Goal: Browse casually: Explore the website without a specific task or goal

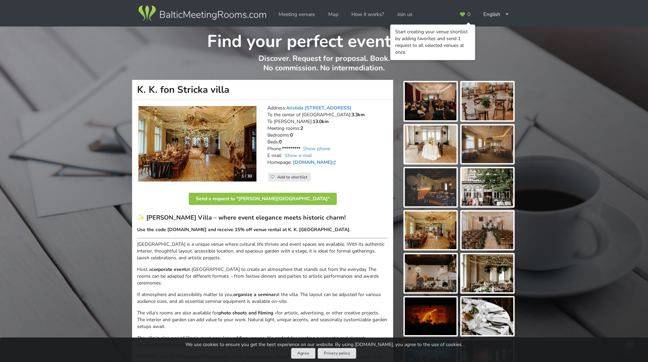
click at [431, 100] on img at bounding box center [431, 101] width 52 height 38
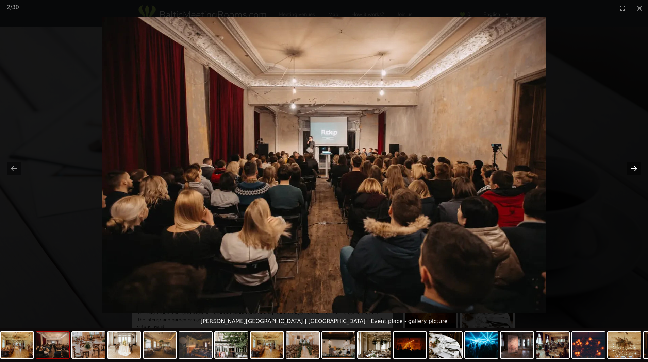
click at [634, 170] on button "Next slide" at bounding box center [634, 168] width 14 height 13
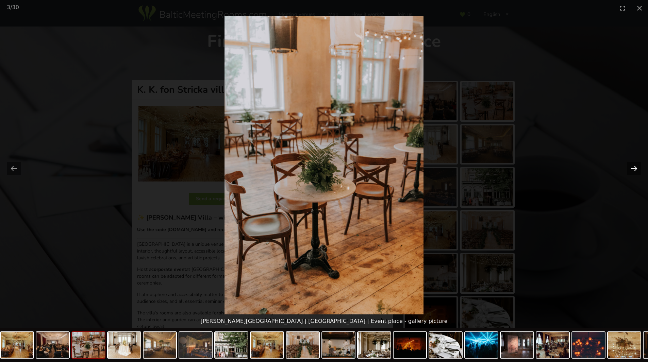
click at [634, 170] on button "Next slide" at bounding box center [634, 168] width 14 height 13
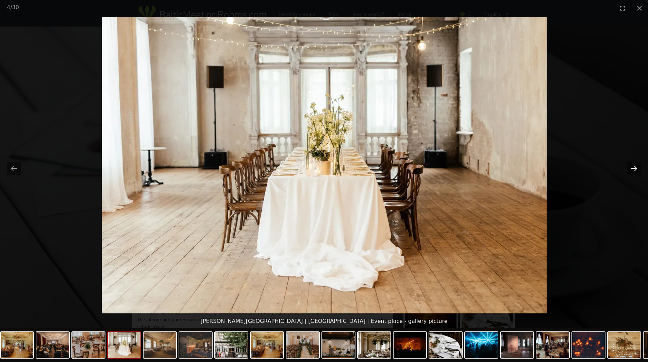
click at [634, 170] on button "Next slide" at bounding box center [634, 168] width 14 height 13
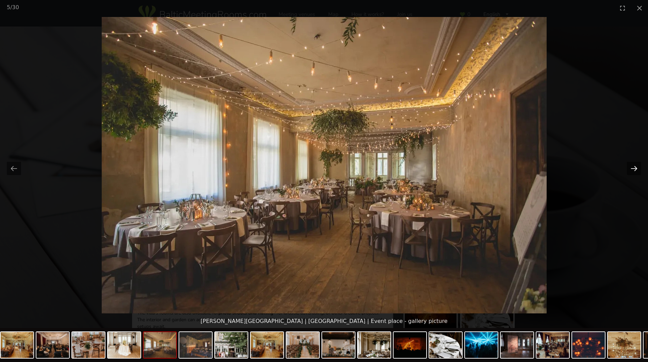
click at [634, 170] on button "Next slide" at bounding box center [634, 168] width 14 height 13
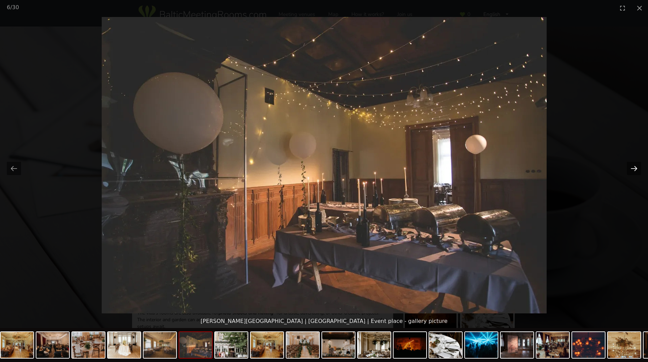
click at [634, 170] on button "Next slide" at bounding box center [634, 168] width 14 height 13
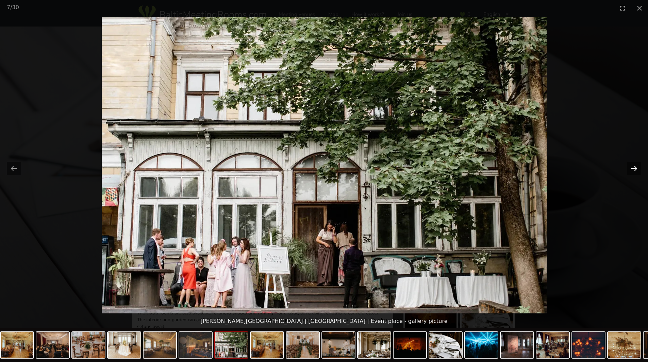
click at [634, 170] on button "Next slide" at bounding box center [634, 168] width 14 height 13
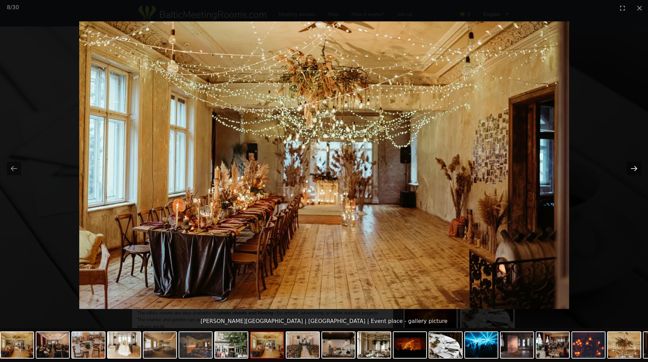
click at [634, 170] on button "Next slide" at bounding box center [634, 168] width 14 height 13
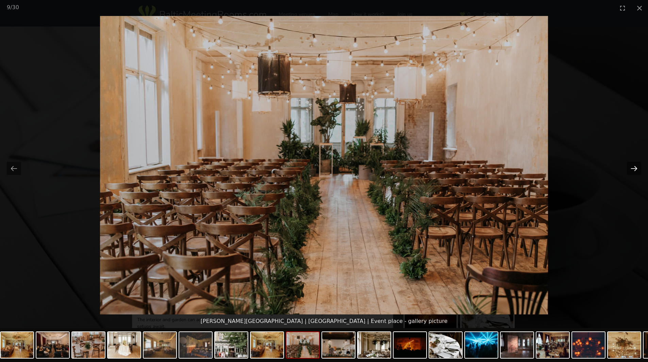
click at [634, 170] on button "Next slide" at bounding box center [634, 168] width 14 height 13
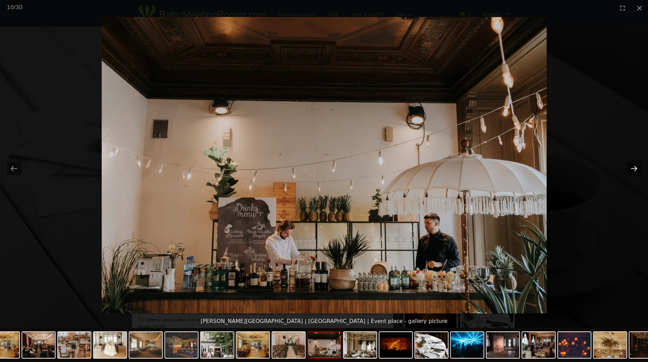
click at [634, 170] on button "Next slide" at bounding box center [634, 168] width 14 height 13
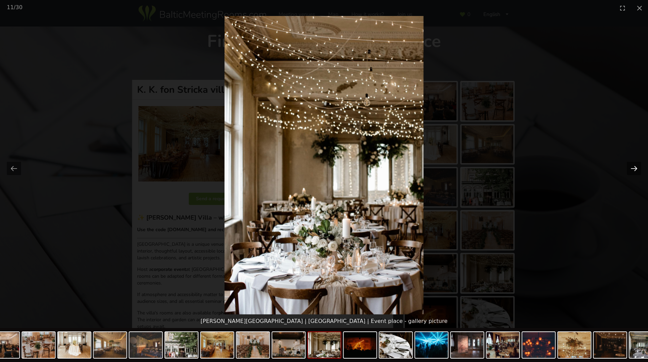
click at [634, 170] on button "Next slide" at bounding box center [634, 168] width 14 height 13
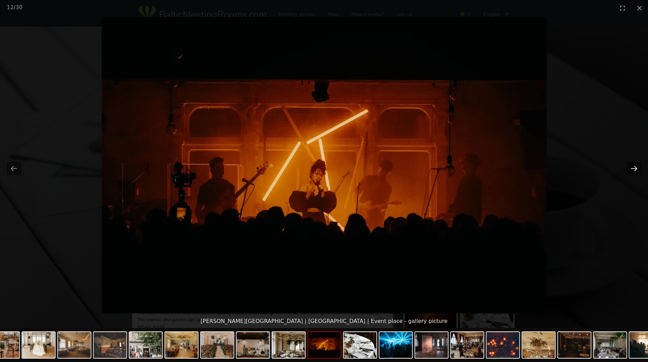
click at [634, 170] on button "Next slide" at bounding box center [634, 168] width 14 height 13
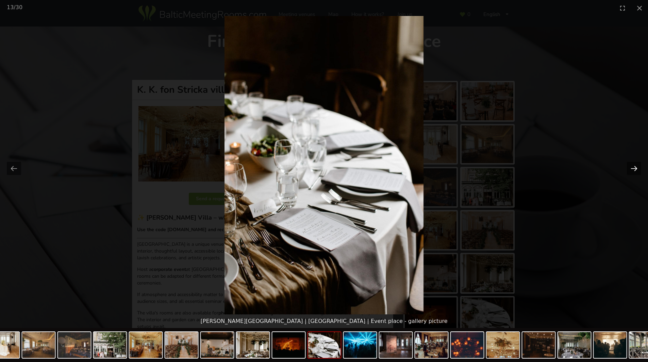
click at [634, 170] on button "Next slide" at bounding box center [634, 168] width 14 height 13
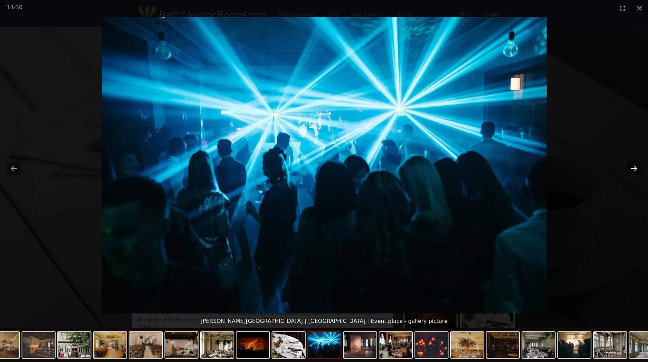
click at [634, 170] on button "Next slide" at bounding box center [634, 168] width 14 height 13
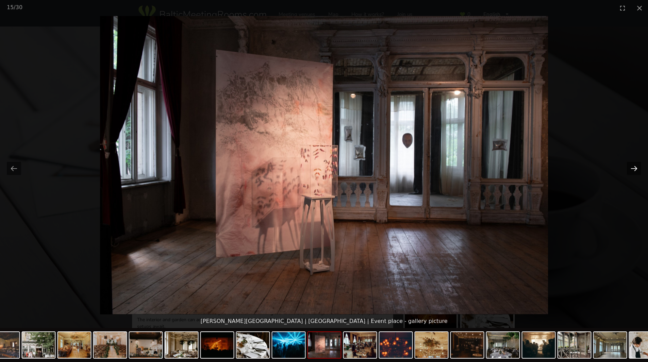
click at [634, 170] on button "Next slide" at bounding box center [634, 168] width 14 height 13
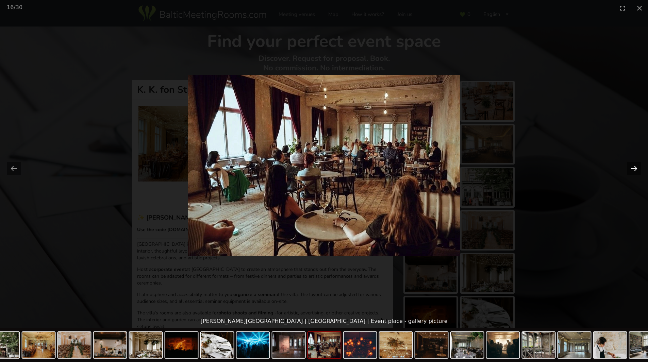
click at [634, 170] on button "Next slide" at bounding box center [634, 168] width 14 height 13
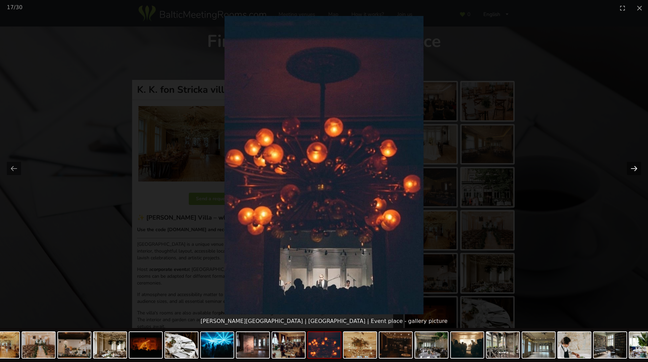
click at [634, 170] on button "Next slide" at bounding box center [634, 168] width 14 height 13
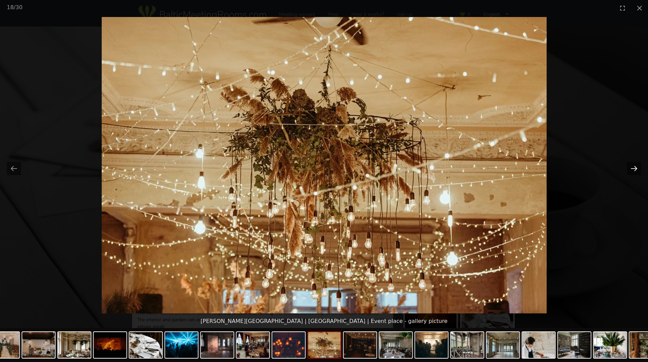
click at [634, 170] on button "Next slide" at bounding box center [634, 168] width 14 height 13
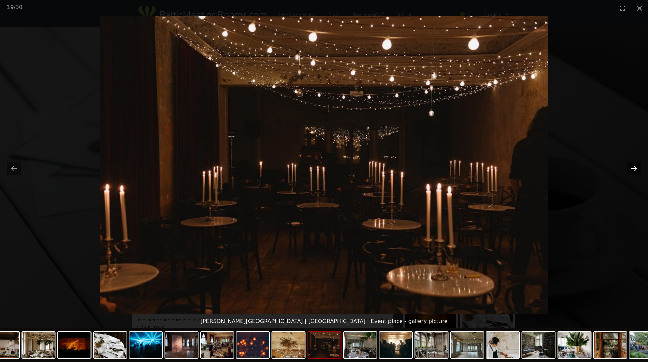
click at [634, 170] on button "Next slide" at bounding box center [634, 168] width 14 height 13
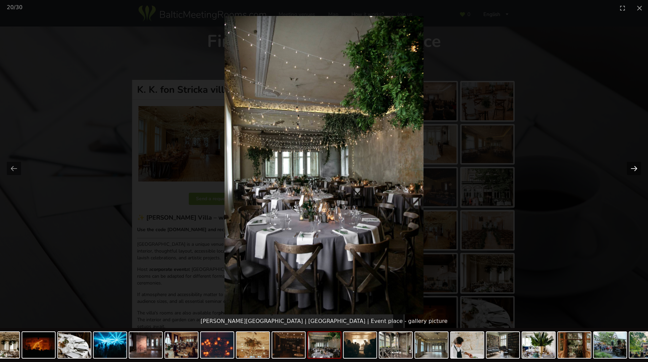
click at [635, 167] on button "Next slide" at bounding box center [634, 168] width 14 height 13
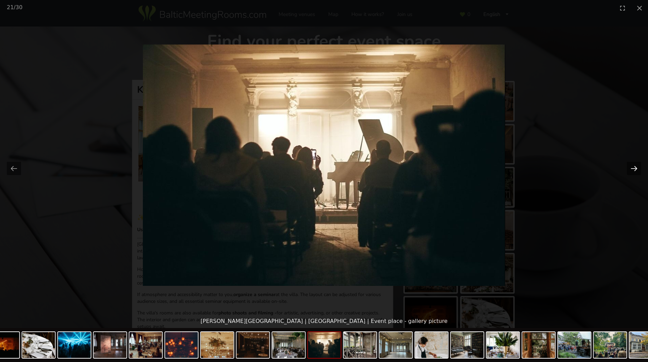
click at [635, 167] on button "Next slide" at bounding box center [634, 168] width 14 height 13
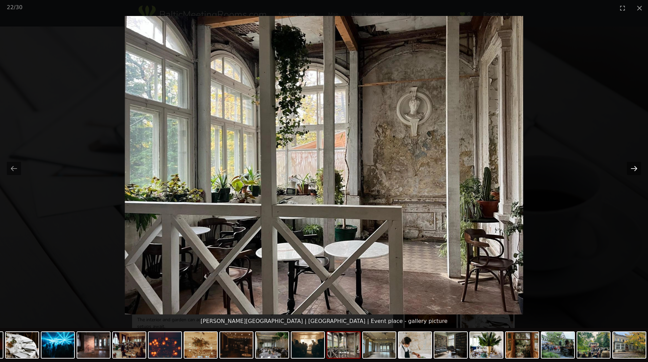
click at [635, 167] on button "Next slide" at bounding box center [634, 168] width 14 height 13
